Goal: Transaction & Acquisition: Purchase product/service

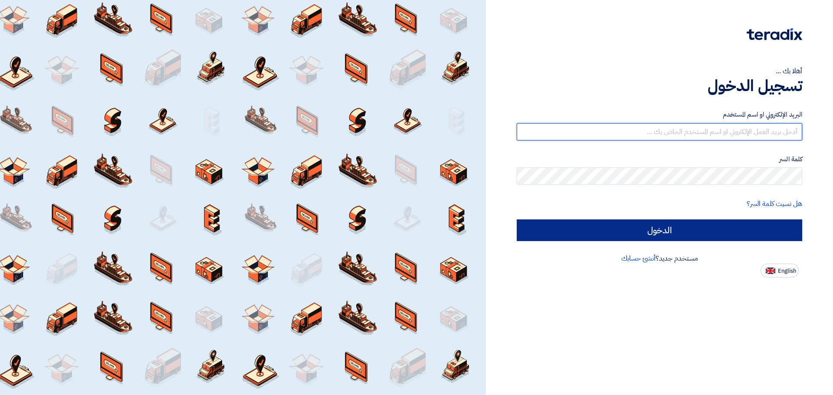
type input "[EMAIL_ADDRESS][DOMAIN_NAME]"
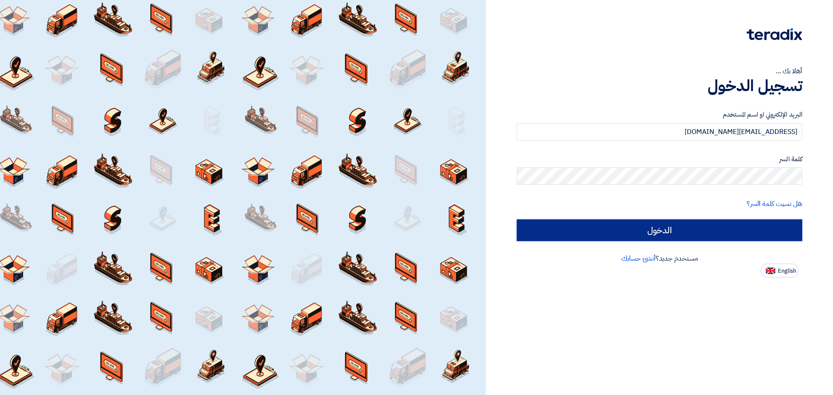
click at [620, 232] on input "الدخول" at bounding box center [658, 230] width 285 height 22
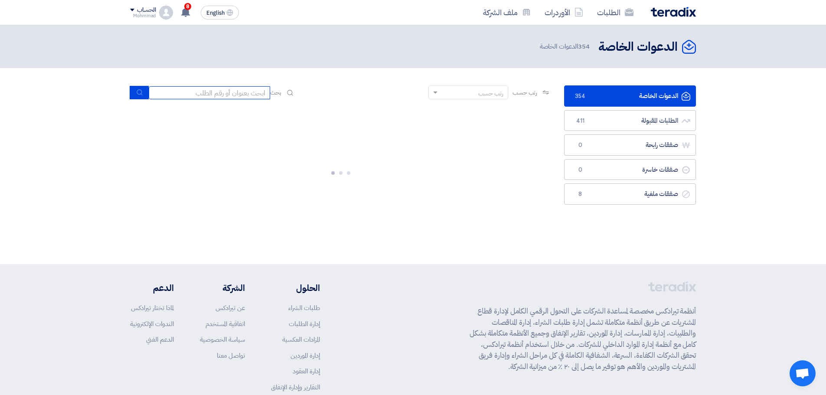
click at [208, 95] on input at bounding box center [209, 92] width 121 height 13
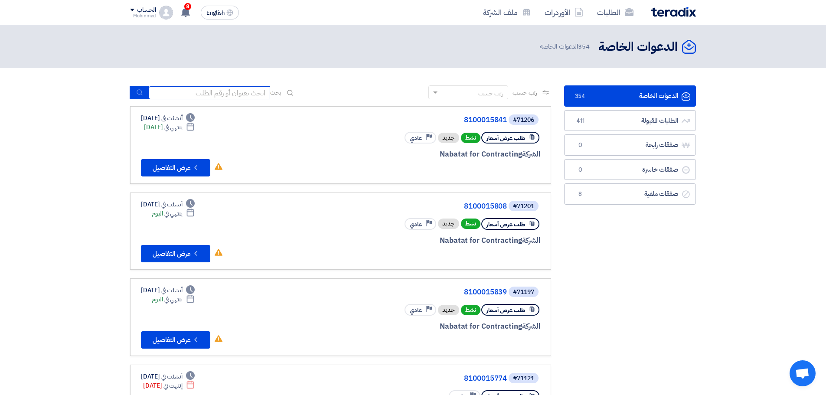
paste input "8100015841"
type input "8100015841"
click at [136, 94] on icon "submit" at bounding box center [139, 92] width 7 height 7
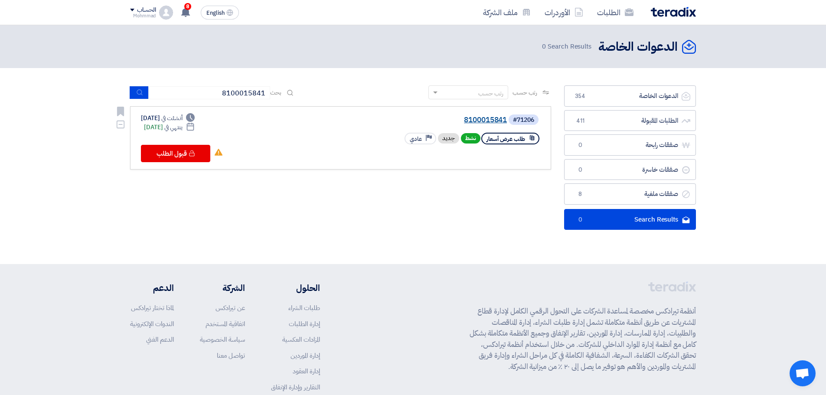
click at [493, 120] on link "8100015841" at bounding box center [419, 120] width 173 height 8
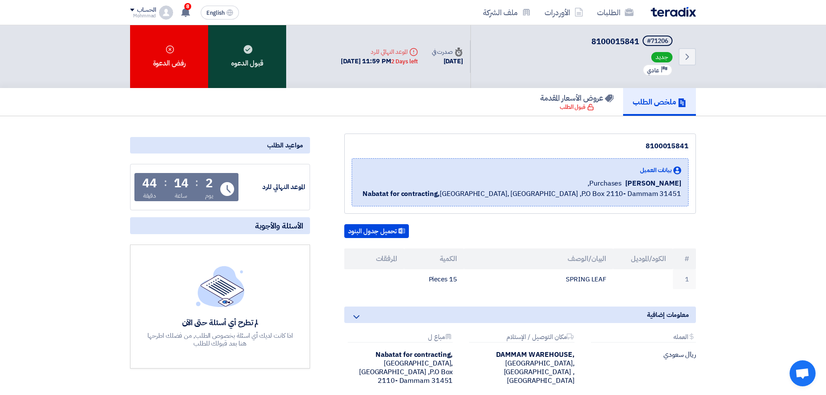
click at [226, 72] on div "قبول الدعوه" at bounding box center [247, 56] width 78 height 63
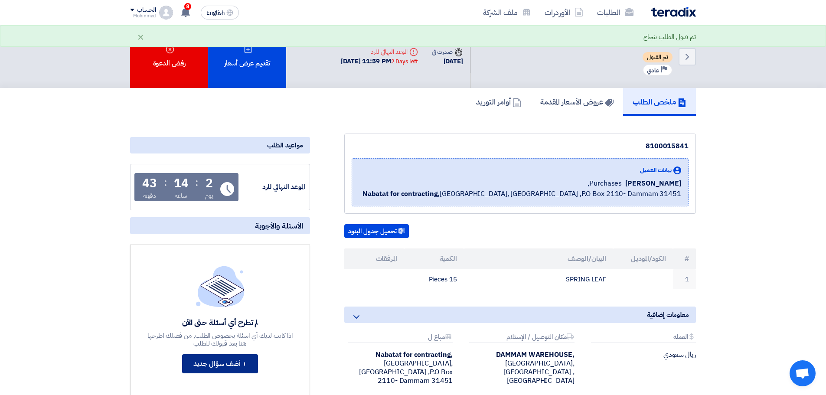
click at [220, 360] on button "+ أضف سؤال جديد" at bounding box center [220, 363] width 76 height 19
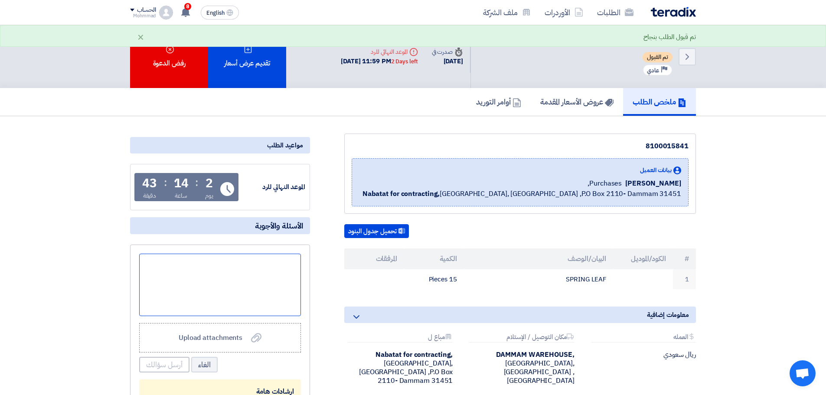
click at [263, 281] on div at bounding box center [220, 285] width 162 height 62
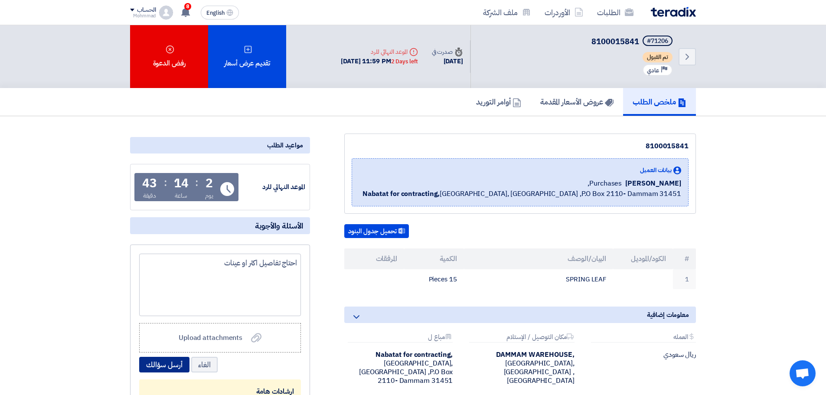
click at [158, 363] on button "أرسل سؤالك" at bounding box center [164, 365] width 50 height 16
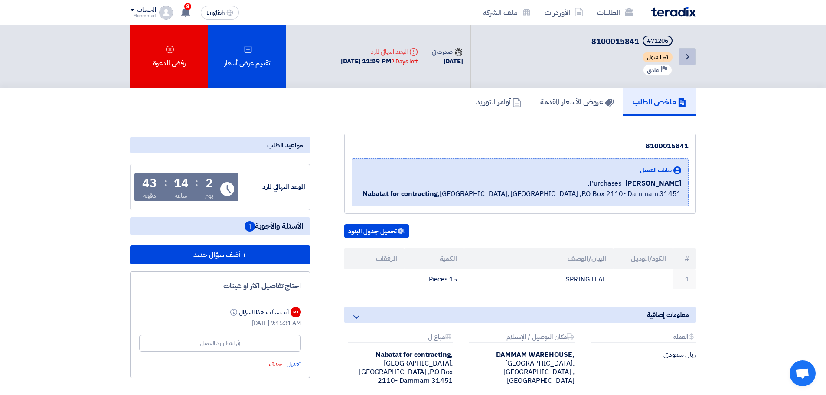
click at [696, 56] on div "Back #71206 8100015841 تم القبول Priority عادي Time صدرت في [DATE]" at bounding box center [413, 56] width 579 height 63
click at [688, 56] on icon "Back" at bounding box center [687, 57] width 10 height 10
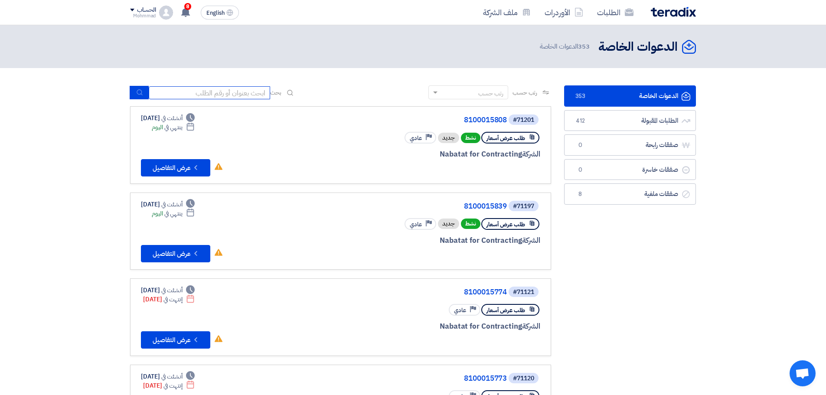
click at [243, 91] on input at bounding box center [209, 92] width 121 height 13
paste input "8100015689"
type input "8100015689"
click at [144, 91] on button "submit" at bounding box center [139, 92] width 19 height 13
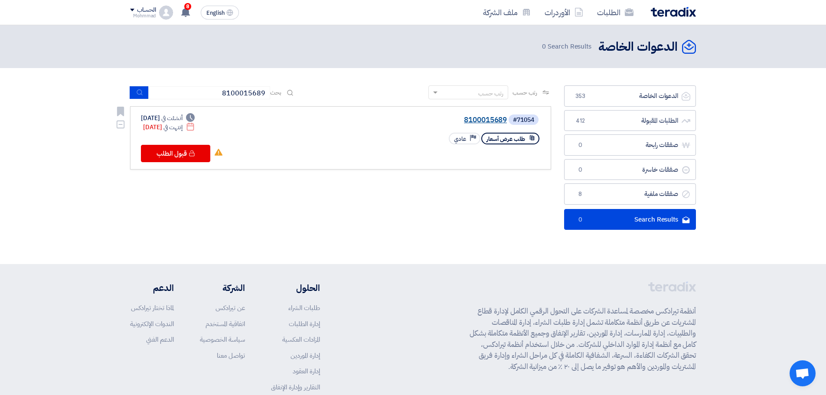
click at [470, 120] on link "8100015689" at bounding box center [419, 120] width 173 height 8
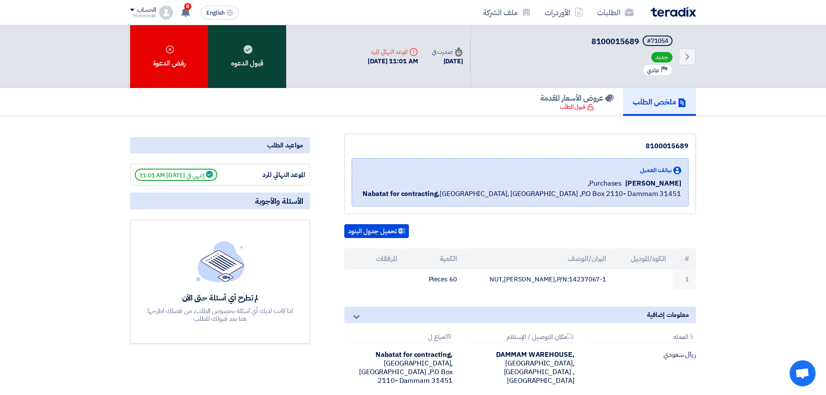
click at [272, 72] on div "قبول الدعوه" at bounding box center [247, 56] width 78 height 63
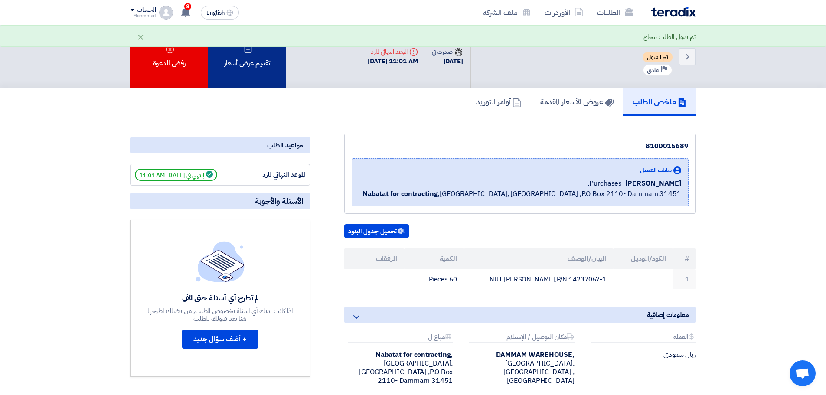
click at [245, 55] on div "تقديم عرض أسعار" at bounding box center [247, 56] width 78 height 63
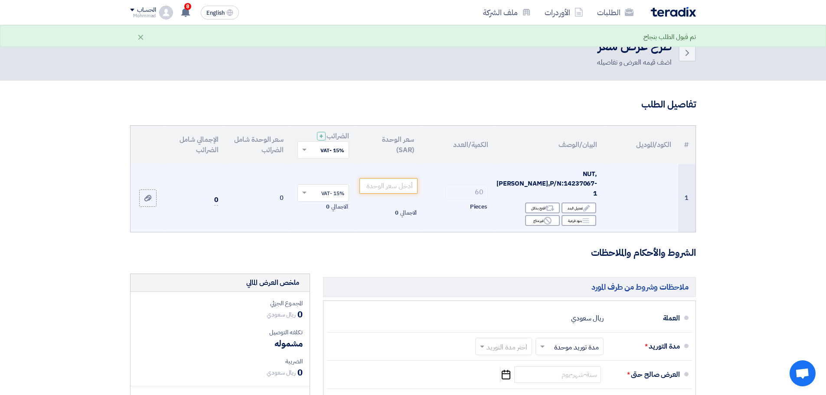
click at [577, 170] on span "NUT,[PERSON_NAME],P/N:14237067-1" at bounding box center [546, 183] width 101 height 29
copy span "14237067"
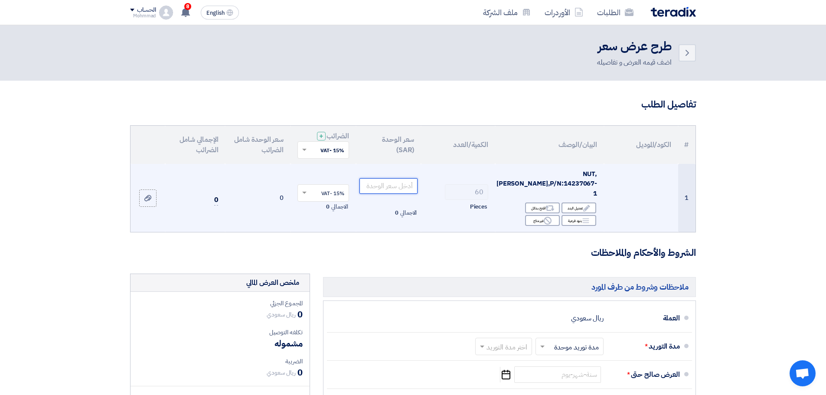
click at [402, 178] on input "number" at bounding box center [388, 186] width 59 height 16
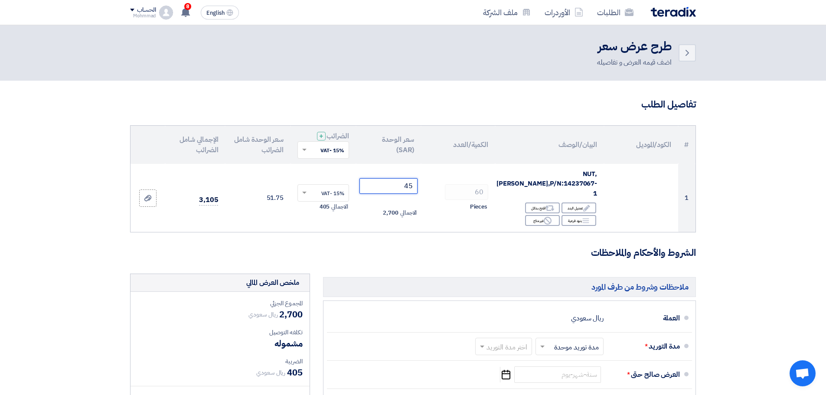
type input "45"
click at [809, 273] on section "تفاصيل الطلب # الكود/الموديل البيان/الوصف الكمية/العدد سعر الوحدة (SAR) الضرائب…" at bounding box center [413, 341] width 826 height 521
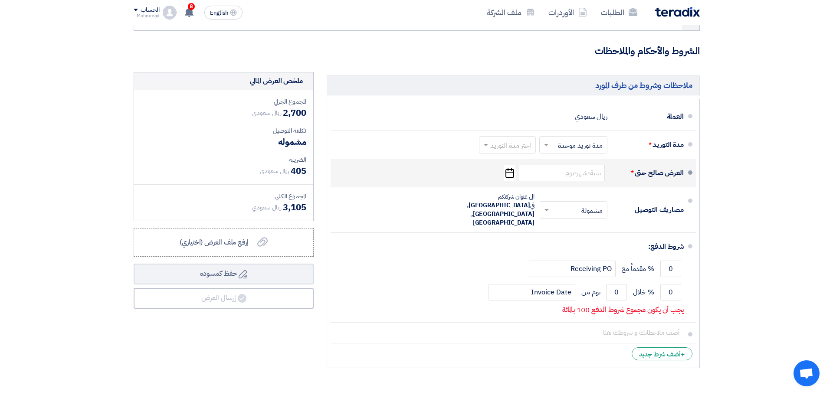
scroll to position [217, 0]
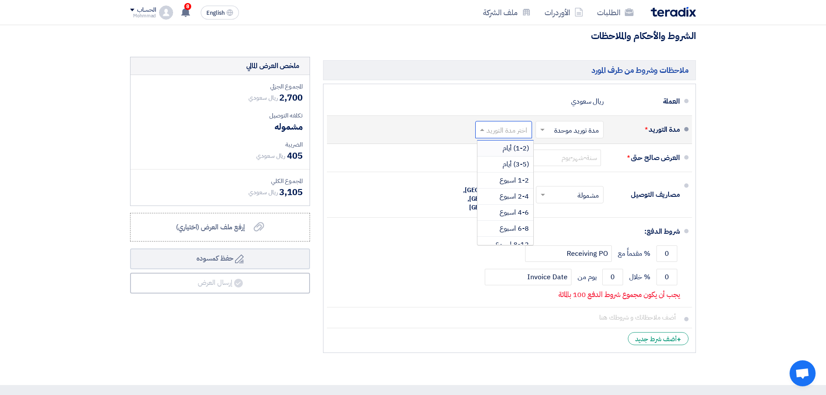
click at [496, 124] on input "text" at bounding box center [502, 130] width 52 height 13
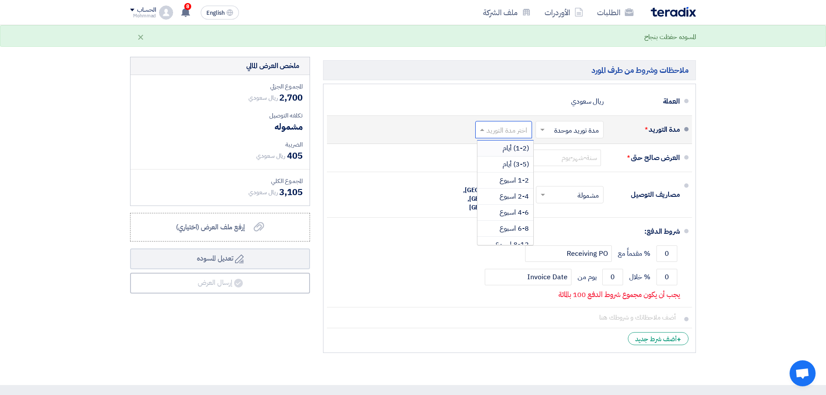
click at [504, 143] on span "(1-2) أيام" at bounding box center [516, 148] width 26 height 10
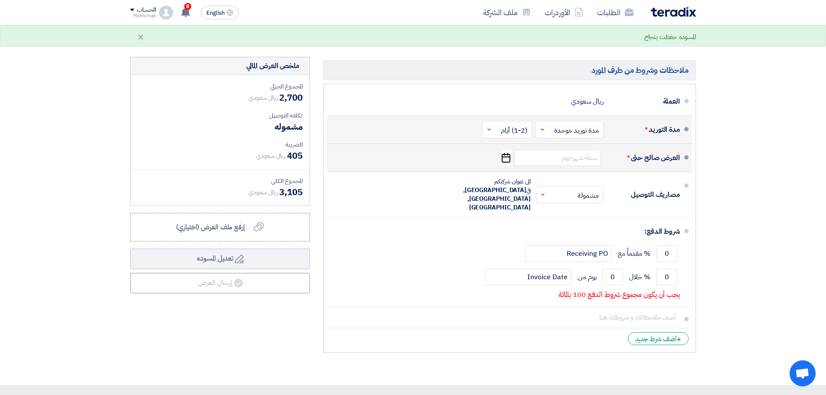
click at [504, 150] on icon "Pick a date" at bounding box center [506, 158] width 12 height 16
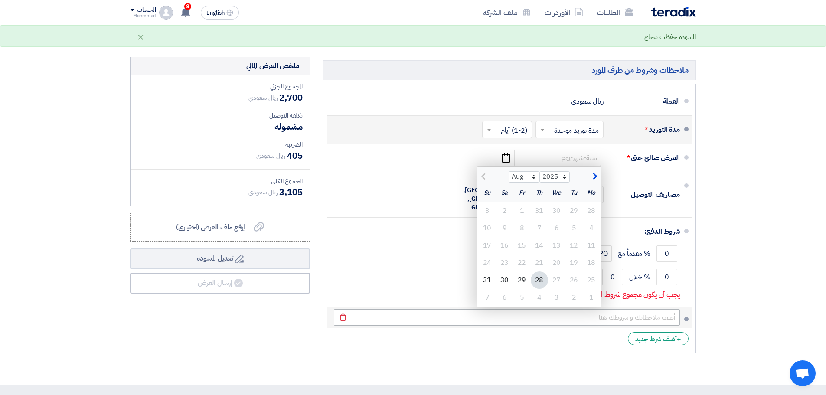
drag, startPoint x: 540, startPoint y: 279, endPoint x: 538, endPoint y: 274, distance: 6.0
click at [540, 289] on div "4" at bounding box center [539, 297] width 17 height 17
type input "[DATE]"
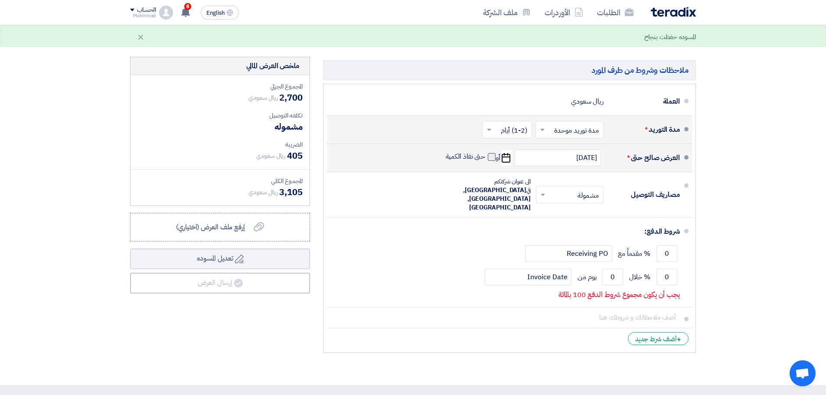
click at [491, 153] on span at bounding box center [492, 157] width 8 height 8
click at [486, 152] on input "حتى نفاذ الكمية" at bounding box center [465, 160] width 42 height 16
checkbox input "true"
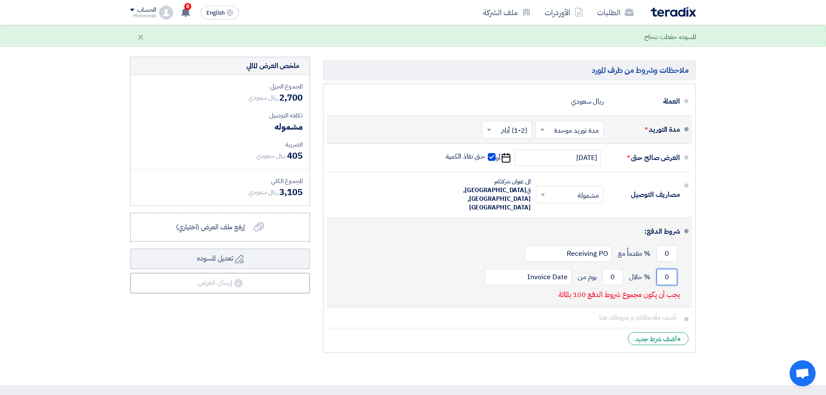
click at [669, 269] on input "0" at bounding box center [666, 277] width 21 height 16
type input "100"
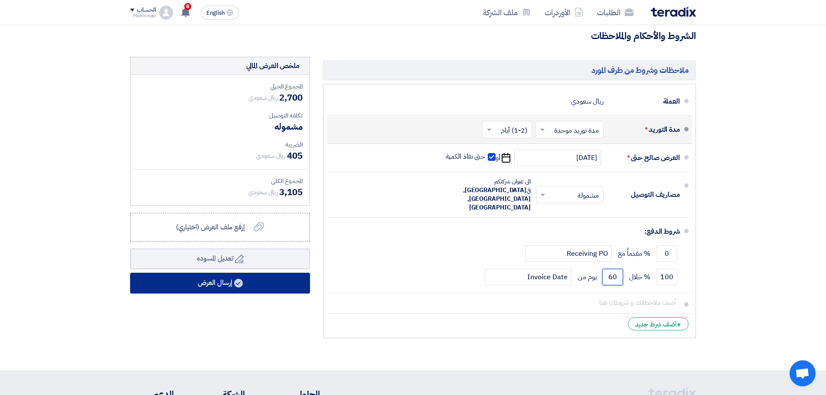
type input "60"
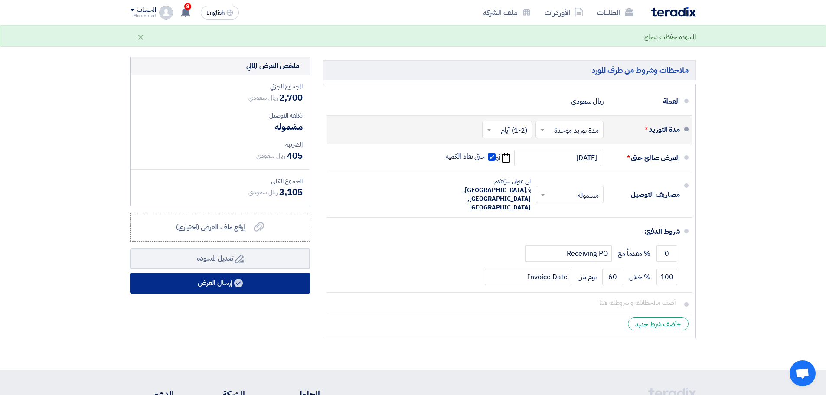
click at [264, 273] on button "إرسال العرض" at bounding box center [220, 283] width 180 height 21
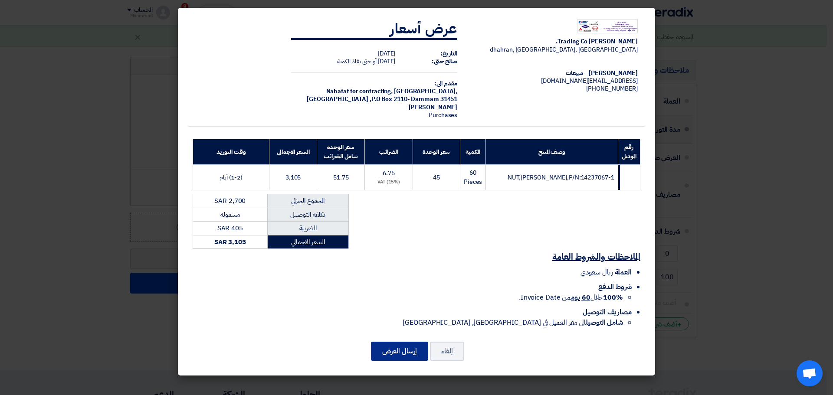
click at [402, 348] on button "إرسال العرض" at bounding box center [399, 351] width 57 height 19
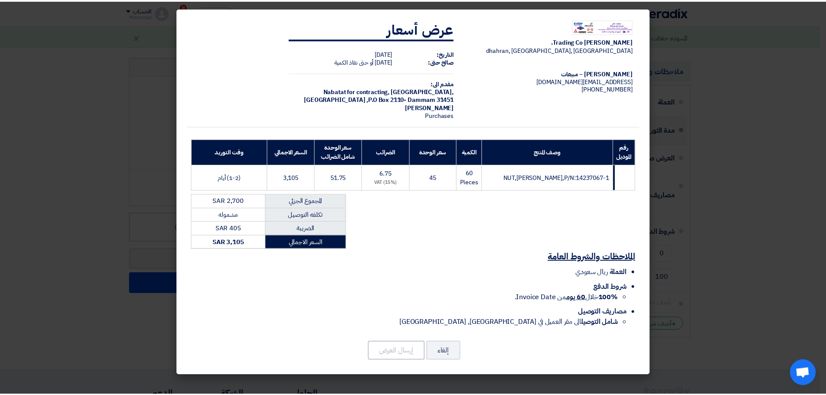
scroll to position [0, 0]
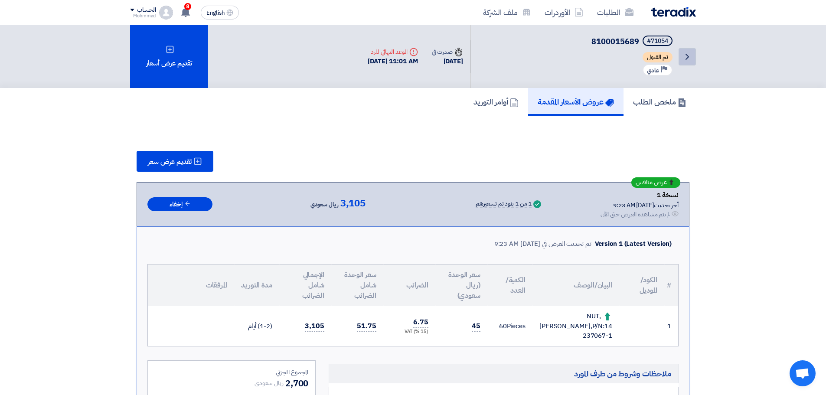
click at [691, 58] on icon "Back" at bounding box center [687, 57] width 10 height 10
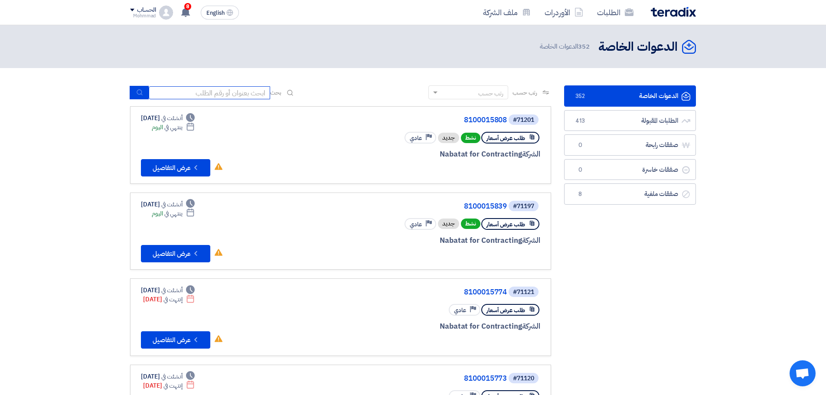
click at [244, 91] on input at bounding box center [209, 92] width 121 height 13
paste input "8100015647"
type input "8100015647"
click at [139, 92] on icon "submit" at bounding box center [139, 92] width 7 height 7
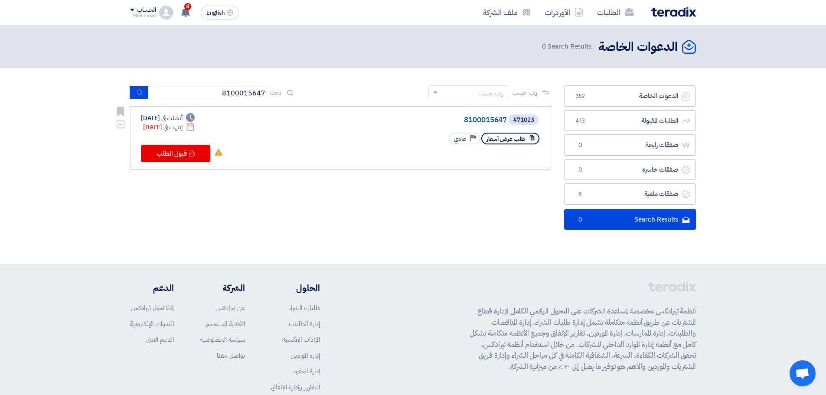
click at [487, 124] on link "8100015647" at bounding box center [419, 120] width 173 height 8
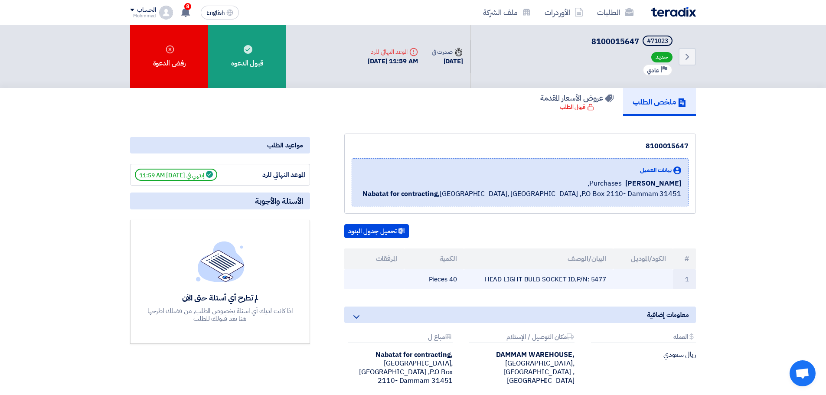
drag, startPoint x: 488, startPoint y: 280, endPoint x: 614, endPoint y: 281, distance: 125.3
click at [614, 281] on tr "1 HEAD LIGHT BULB SOCKET ID,P/N: 5477 40 Pieces" at bounding box center [520, 279] width 352 height 20
copy tr "HEAD LIGHT BULB SOCKET ID,P/N: 5477"
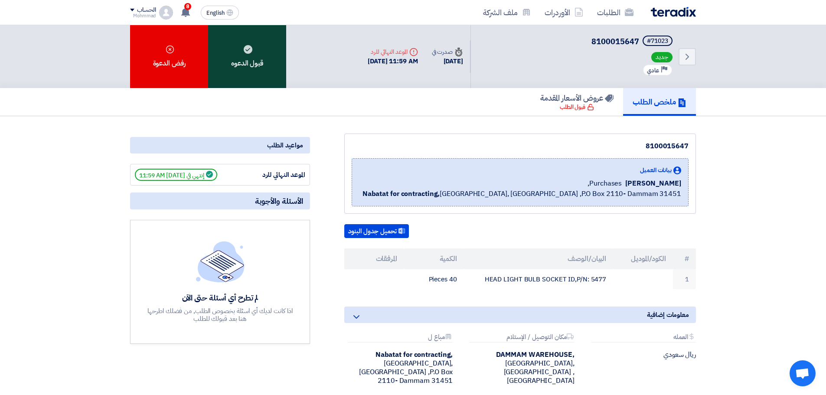
click at [256, 75] on div "قبول الدعوه" at bounding box center [247, 56] width 78 height 63
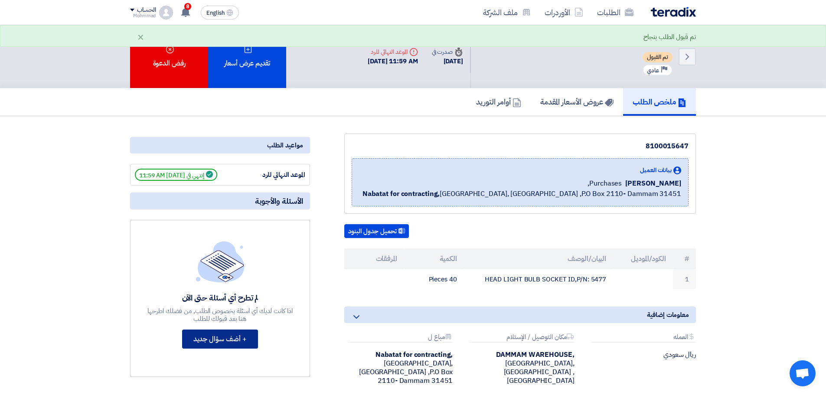
click at [228, 343] on button "+ أضف سؤال جديد" at bounding box center [220, 339] width 76 height 19
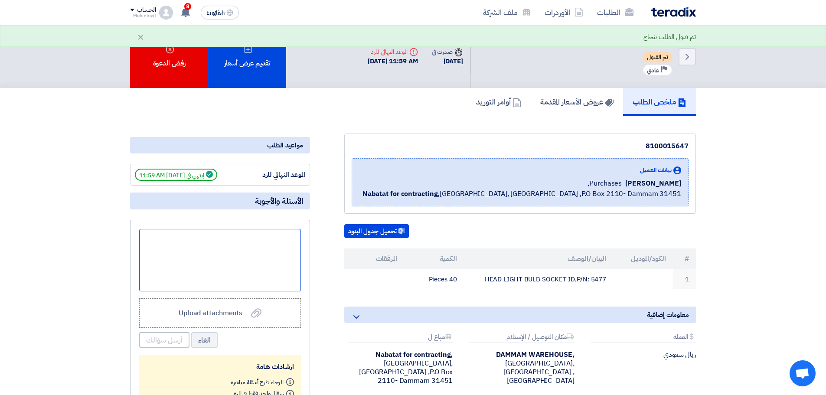
click at [251, 258] on div at bounding box center [220, 260] width 162 height 62
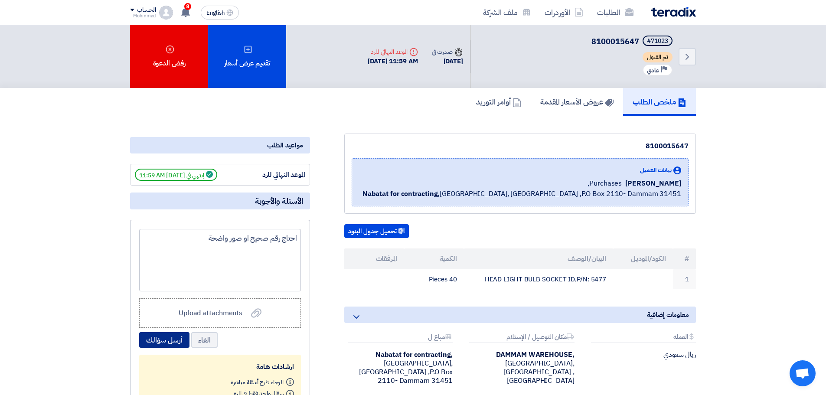
click at [176, 334] on button "أرسل سؤالك" at bounding box center [164, 340] width 50 height 16
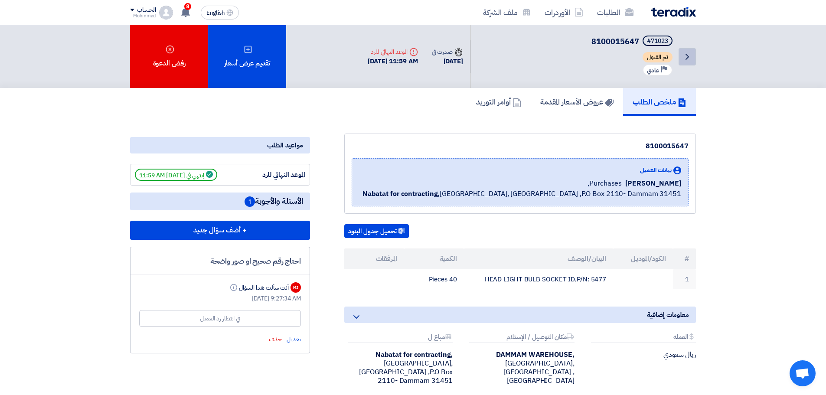
click at [687, 57] on icon "Back" at bounding box center [687, 57] width 10 height 10
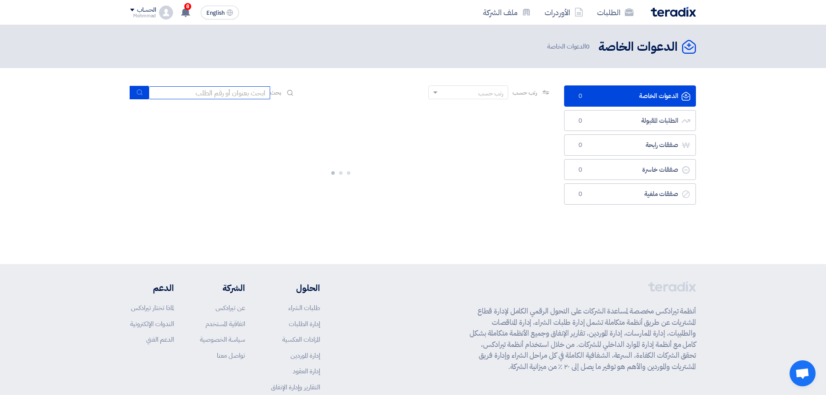
click at [195, 96] on input at bounding box center [209, 92] width 121 height 13
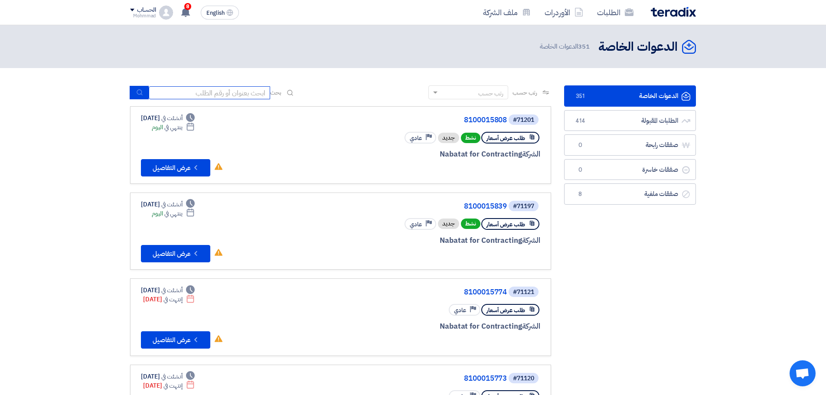
paste input "8100015610"
type input "8100015610"
click at [139, 92] on icon "submit" at bounding box center [139, 92] width 7 height 7
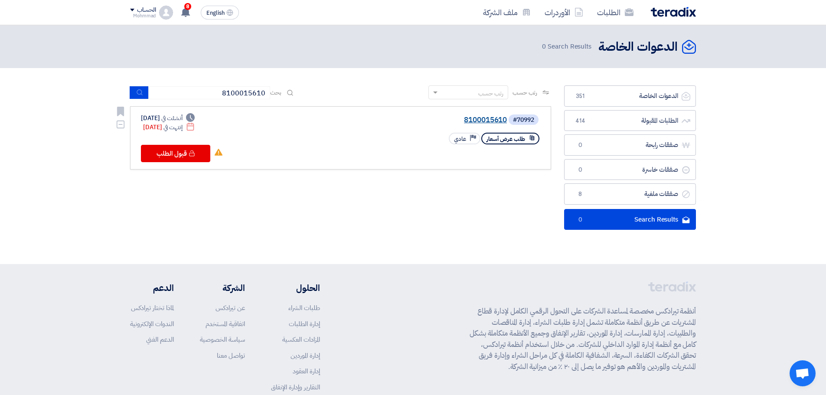
click at [487, 119] on link "8100015610" at bounding box center [419, 120] width 173 height 8
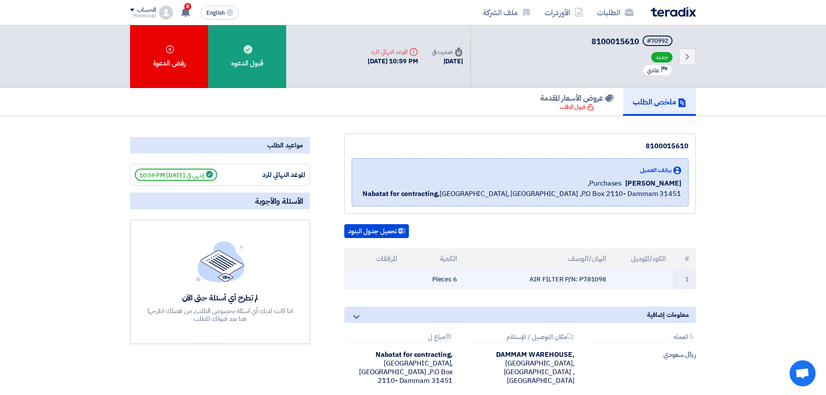
click at [598, 281] on td "AIR FILTER P/N: P781098" at bounding box center [539, 279] width 150 height 20
copy td "P781098"
click at [442, 278] on td "6 Pieces" at bounding box center [434, 279] width 60 height 20
drag, startPoint x: 432, startPoint y: 279, endPoint x: 613, endPoint y: 284, distance: 180.5
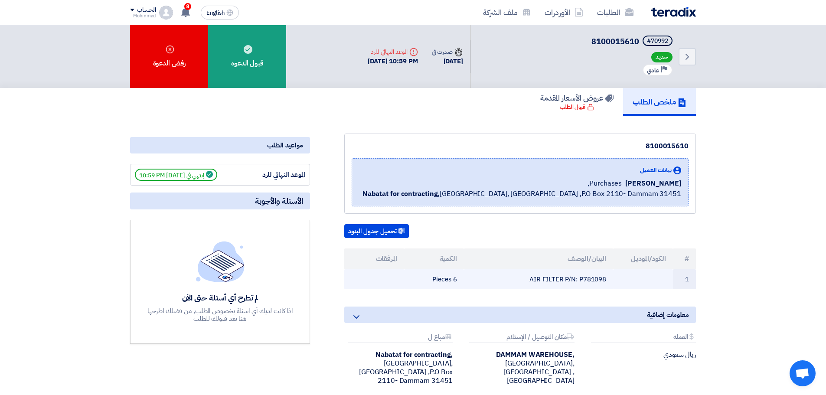
click at [613, 284] on tr "1 AIR FILTER P/N: P781098 6 Pieces" at bounding box center [520, 279] width 352 height 20
click at [680, 259] on th "#" at bounding box center [684, 258] width 23 height 21
drag, startPoint x: 687, startPoint y: 260, endPoint x: 427, endPoint y: 282, distance: 260.7
click at [427, 282] on table "# الكود/الموديل البيان/الوصف الكمية المرفقات 1 AIR FILTER P/N: P781098 6 Pieces" at bounding box center [520, 268] width 352 height 41
copy table "# الكود/الموديل البيان/الوصف الكمية المرفقات 1 AIR FILTER P/N: P781098 6 Pieces"
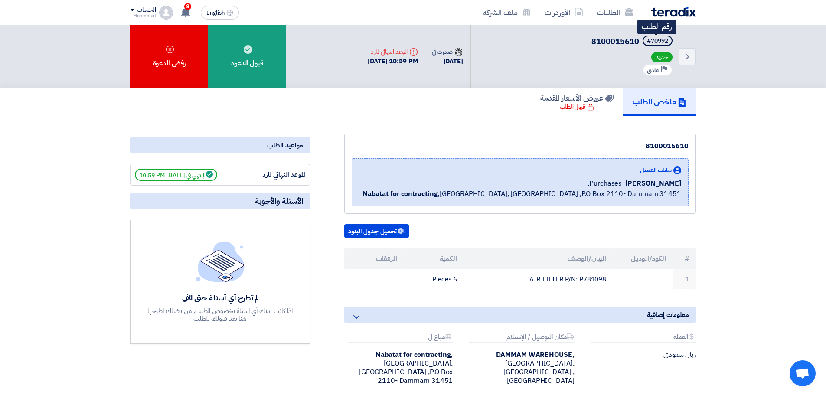
click at [658, 40] on div "#70992" at bounding box center [657, 41] width 21 height 6
copy div "70992"
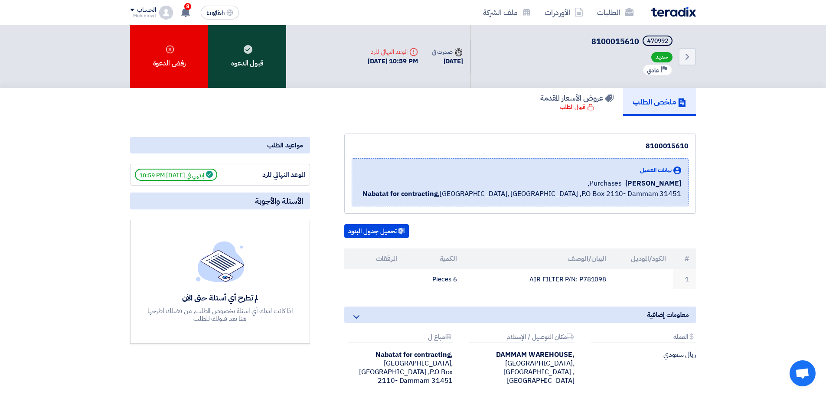
click at [237, 66] on div "قبول الدعوه" at bounding box center [247, 56] width 78 height 63
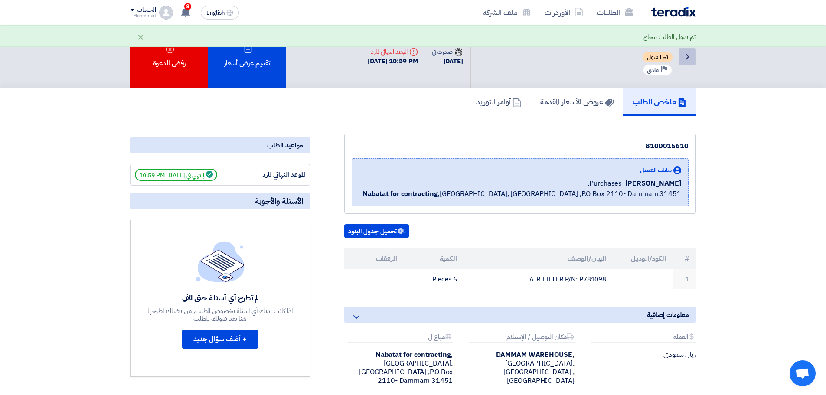
click at [683, 61] on icon "Back" at bounding box center [687, 57] width 10 height 10
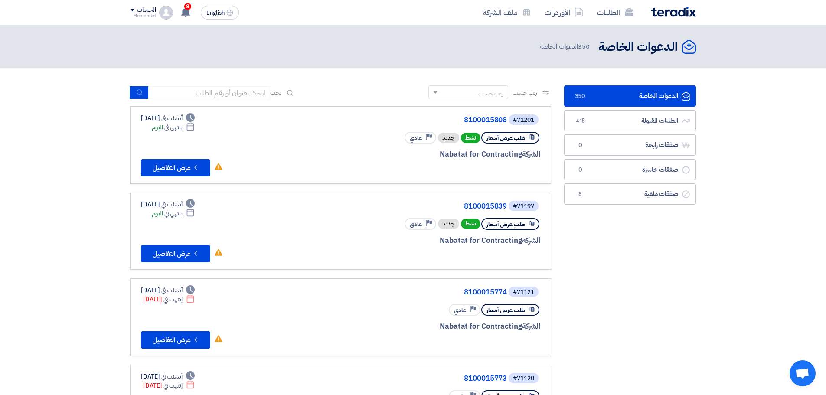
click at [202, 99] on div "بحث" at bounding box center [212, 92] width 165 height 13
click at [204, 91] on input at bounding box center [209, 92] width 121 height 13
paste input "8100015703"
type input "8100015703"
click at [138, 91] on icon "submit" at bounding box center [139, 92] width 7 height 7
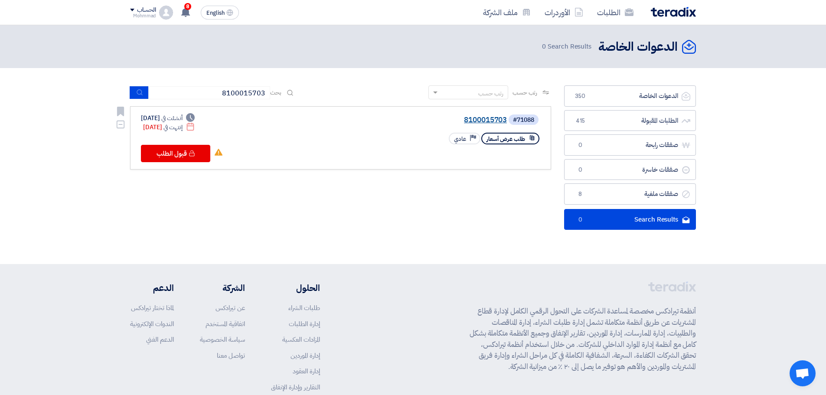
click at [495, 118] on link "8100015703" at bounding box center [419, 120] width 173 height 8
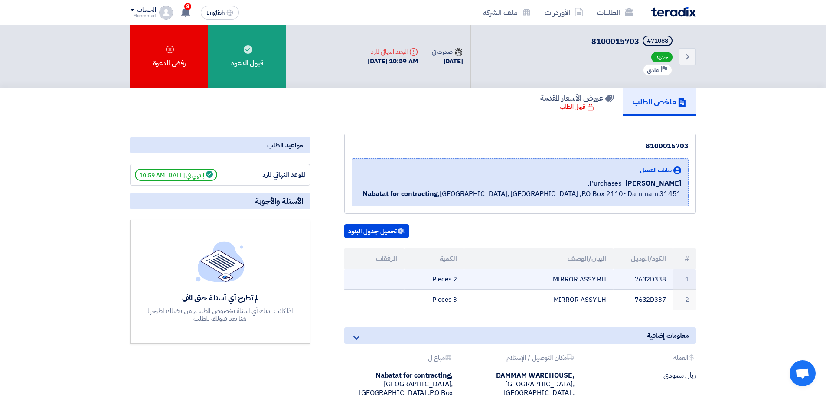
click at [653, 280] on td "7632D338" at bounding box center [643, 279] width 60 height 20
copy td "7632D338"
drag, startPoint x: 585, startPoint y: 296, endPoint x: 626, endPoint y: 289, distance: 40.9
click at [587, 294] on td "MIRROR ASSY LH" at bounding box center [539, 300] width 150 height 20
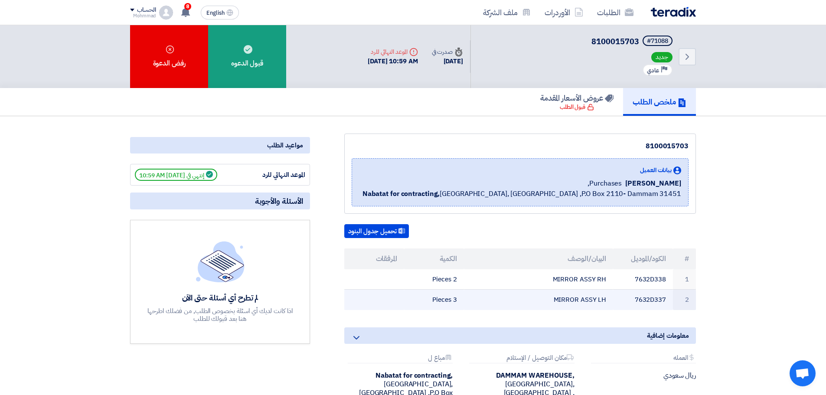
drag, startPoint x: 688, startPoint y: 258, endPoint x: 415, endPoint y: 308, distance: 278.3
click at [414, 309] on table "# الكود/الموديل البيان/الوصف الكمية المرفقات 1 7632D338 MIRROR ASSY RH 2 Pieces…" at bounding box center [520, 279] width 352 height 62
copy table "# الكود/الموديل البيان/الوصف الكمية المرفقات 1 7632D338 MIRROR ASSY RH 2 Pieces…"
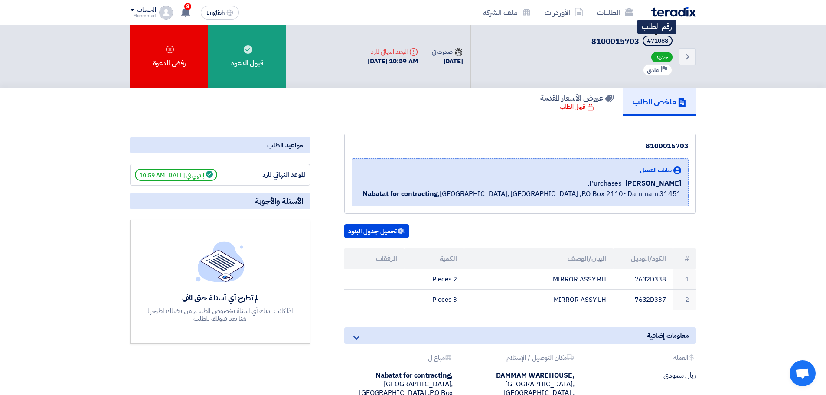
click at [660, 38] on div "#71088" at bounding box center [657, 41] width 21 height 6
copy div "71088"
